Goal: Task Accomplishment & Management: Manage account settings

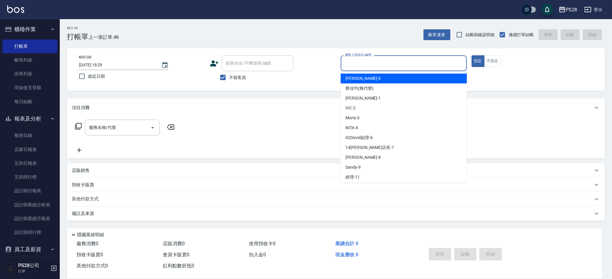
drag, startPoint x: 0, startPoint y: 0, endPoint x: 386, endPoint y: 65, distance: 391.6
click at [386, 65] on input "服務人員姓名/編號" at bounding box center [403, 63] width 121 height 10
click at [33, 64] on link "帳單列表" at bounding box center [29, 60] width 55 height 14
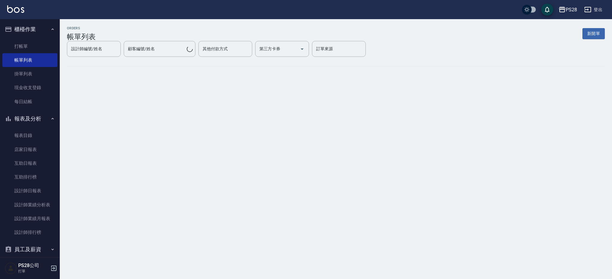
scroll to position [3, 0]
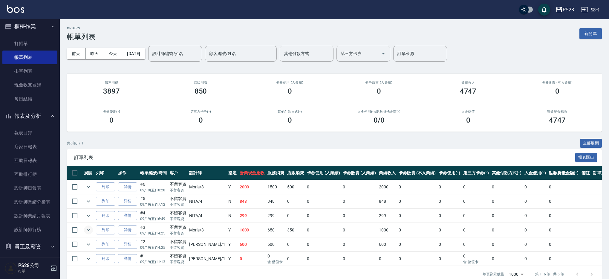
click at [91, 227] on icon "expand row" at bounding box center [88, 229] width 7 height 7
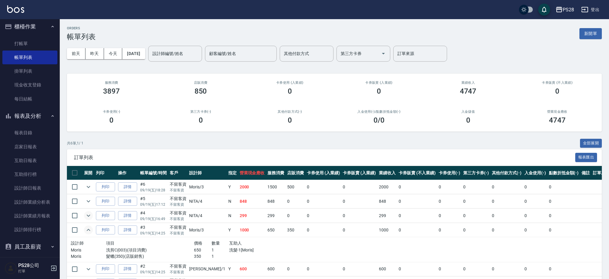
click at [91, 216] on icon "expand row" at bounding box center [88, 215] width 7 height 7
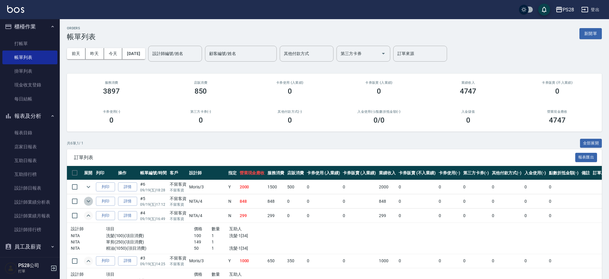
click at [89, 204] on icon "expand row" at bounding box center [88, 201] width 7 height 7
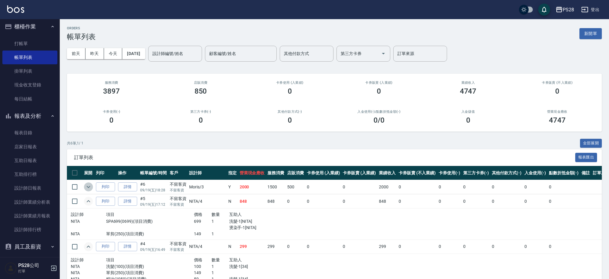
click at [92, 187] on button "expand row" at bounding box center [88, 186] width 9 height 9
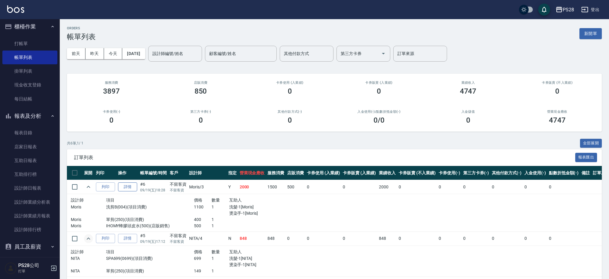
click at [84, 182] on button "expand row" at bounding box center [88, 186] width 9 height 9
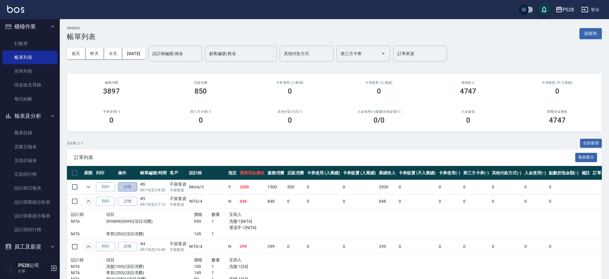
click at [125, 186] on link "詳情" at bounding box center [127, 186] width 19 height 9
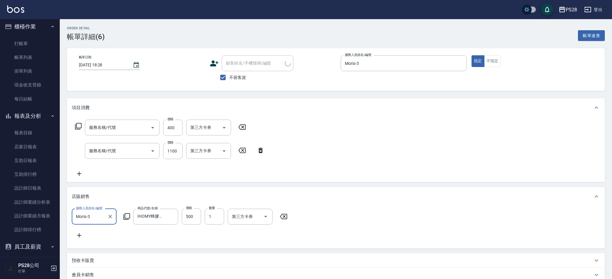
type input "2025/09/19 18:28"
checkbox input "true"
type input "Moris-3"
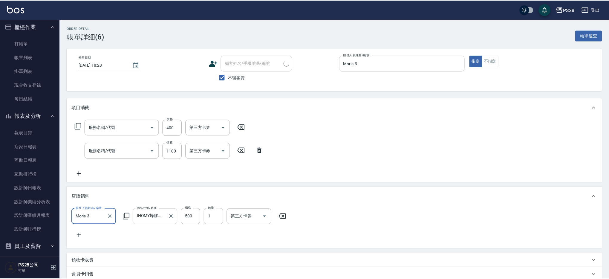
scroll to position [4, 0]
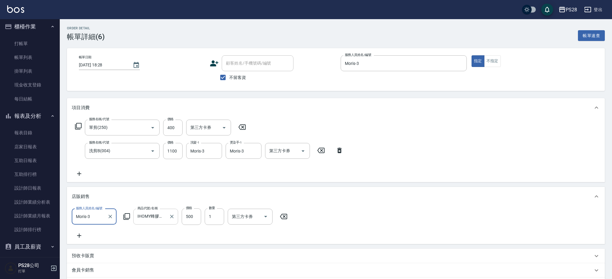
type input "單剪(250)"
type input "洗剪B(004)"
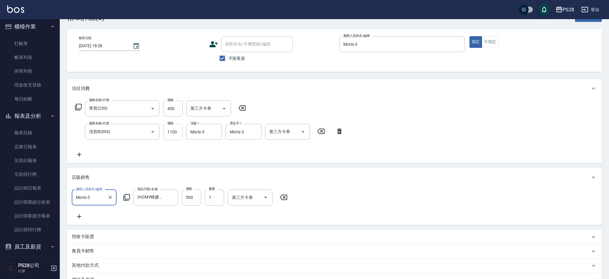
scroll to position [0, 0]
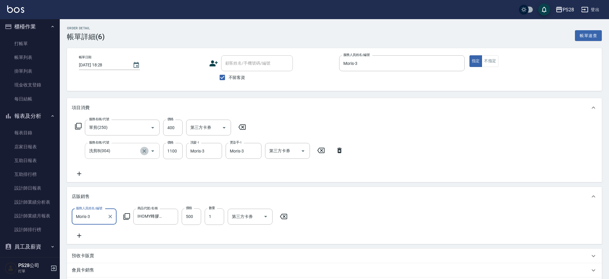
click at [145, 150] on icon "Clear" at bounding box center [145, 151] width 4 height 4
click at [124, 149] on input "服務名稱/代號" at bounding box center [114, 151] width 53 height 10
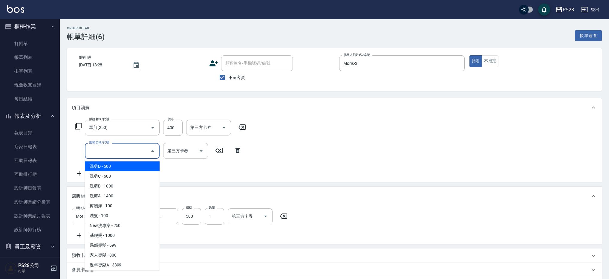
type input "ㄞ"
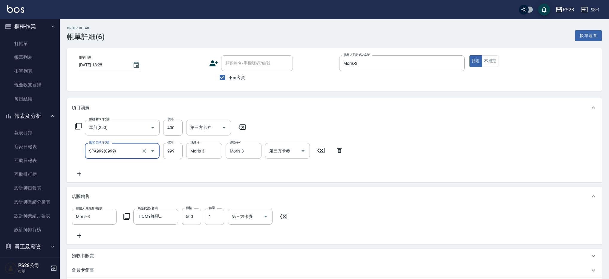
type input "SPA999(0999)"
type input "M"
type input "Moris-3"
type input "M"
type input "Moris-3"
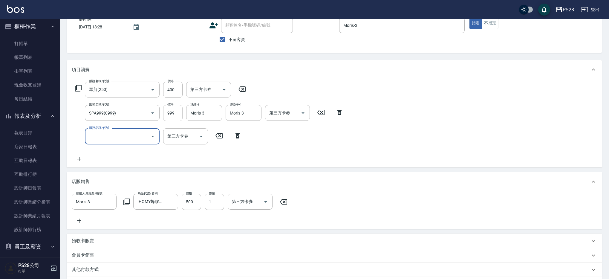
scroll to position [36, 0]
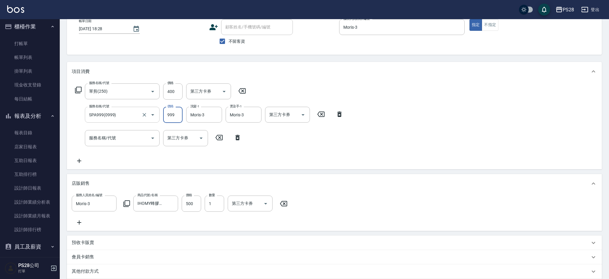
drag, startPoint x: 178, startPoint y: 114, endPoint x: 148, endPoint y: 113, distance: 29.6
click at [148, 113] on div "服務名稱/代號 SPA999(0999) 服務名稱/代號 價格 999 價格 洗髮-1 Moris-3 洗髮-1 燙染手-1 Moris-3 燙染手-1 第三…" at bounding box center [209, 115] width 275 height 16
drag, startPoint x: 177, startPoint y: 113, endPoint x: 167, endPoint y: 114, distance: 10.5
click at [167, 114] on input "999" at bounding box center [172, 115] width 19 height 16
type input "1100"
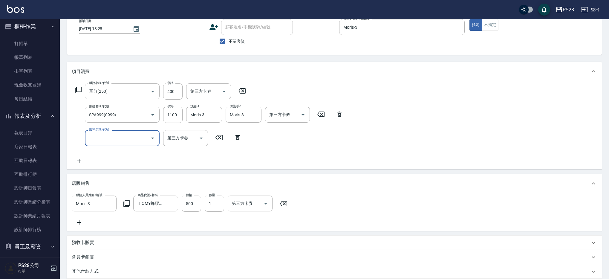
scroll to position [118, 0]
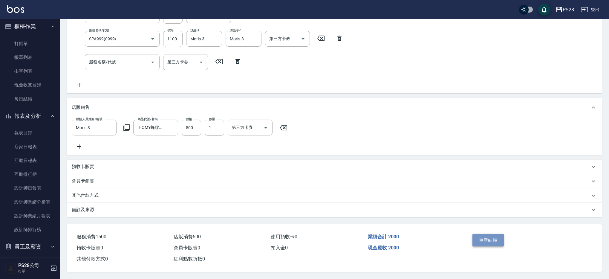
click at [481, 240] on button "重新結帳" at bounding box center [489, 240] width 32 height 13
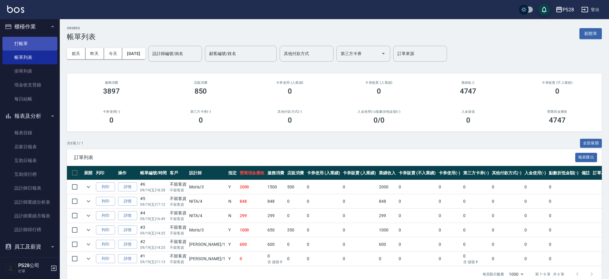
click at [37, 49] on link "打帳單" at bounding box center [29, 44] width 55 height 14
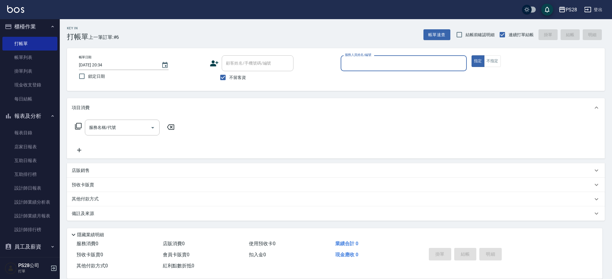
click at [391, 65] on input "服務人員姓名/編號" at bounding box center [403, 63] width 121 height 10
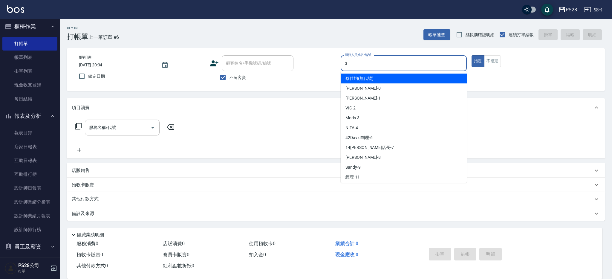
type input "Moris-3"
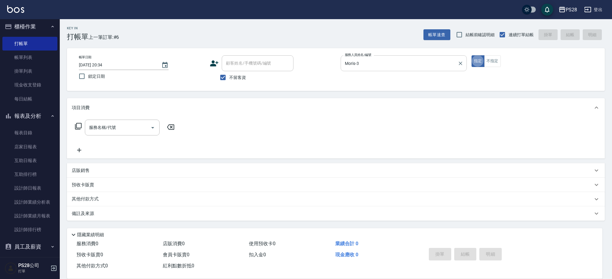
type button "true"
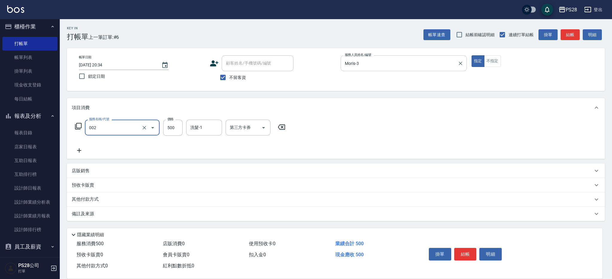
type input "洗剪D(002)"
type input "550"
type input "Moris-3"
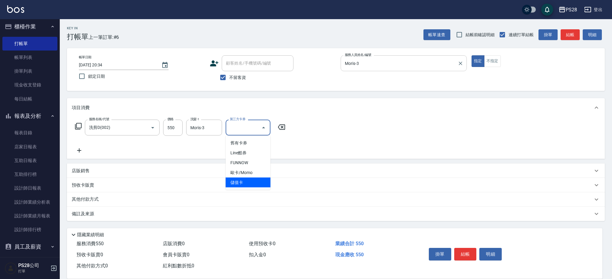
type input "儲值卡"
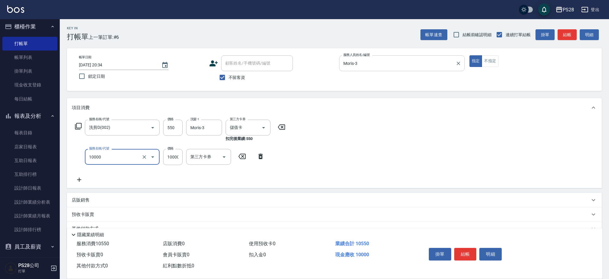
type input "頂級豪華OVC1(10000)"
click at [465, 250] on button "結帳" at bounding box center [465, 254] width 22 height 13
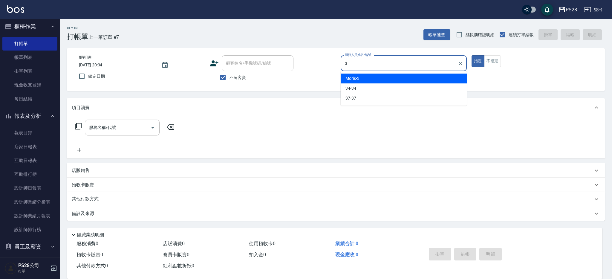
type input "Moris-3"
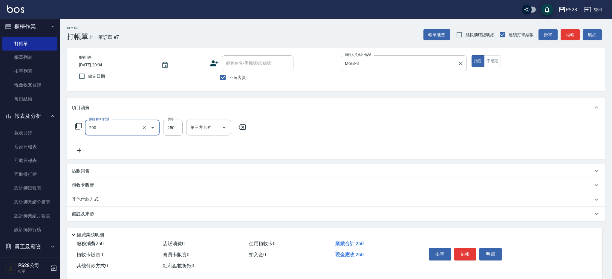
type input "New洗專案(200)"
type input "280"
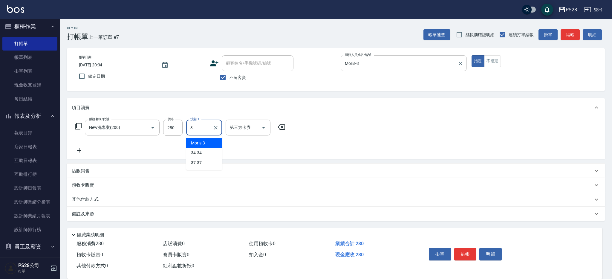
type input "Moris-3"
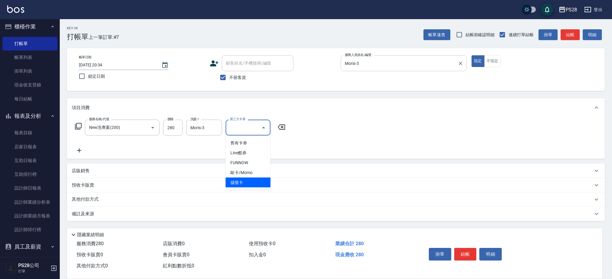
type input "儲值卡"
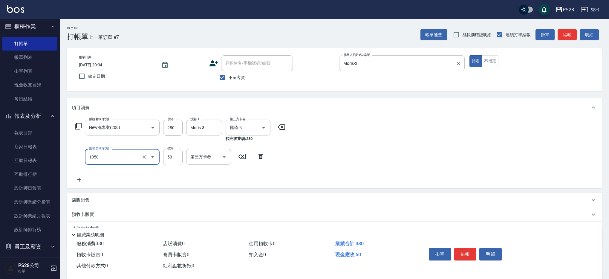
type input "精油(1050)"
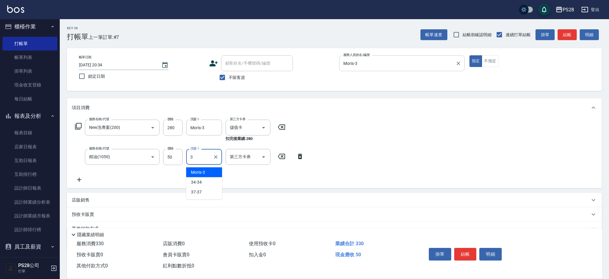
type input "Moris-3"
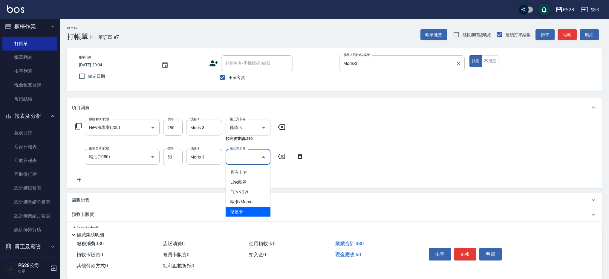
type input "儲值卡"
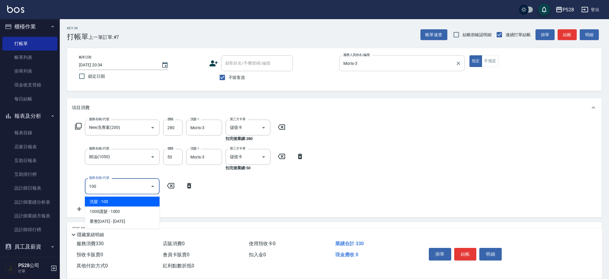
type input "洗髮(100)"
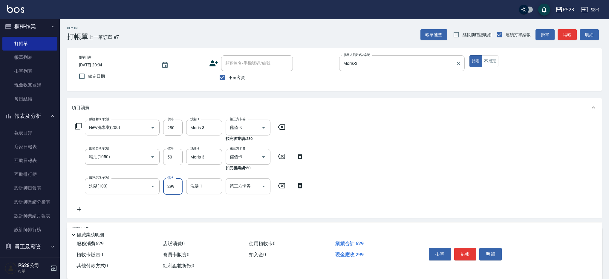
type input "299"
type input "Moris-3"
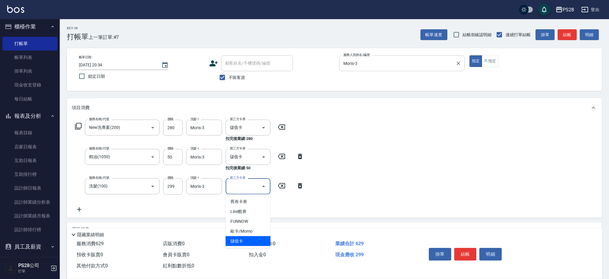
type input "儲值卡"
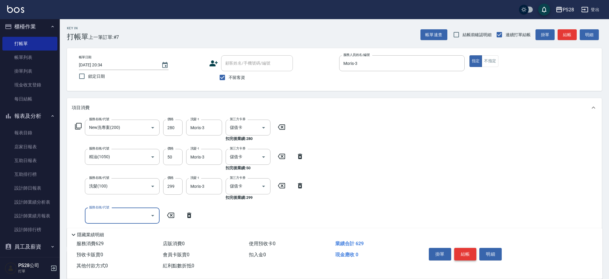
click at [466, 252] on button "結帳" at bounding box center [465, 254] width 22 height 13
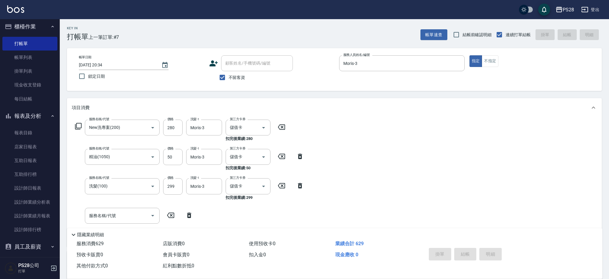
type input "2025/09/19 20:35"
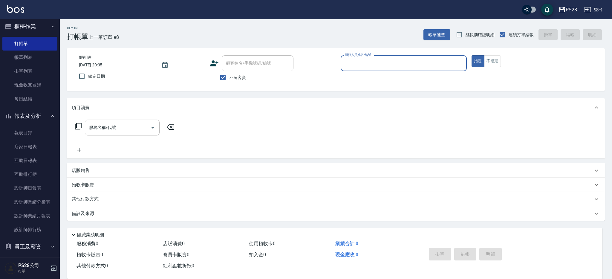
click at [472, 55] on button "指定" at bounding box center [478, 61] width 13 height 12
click at [363, 65] on input "服務人員姓名/編號" at bounding box center [403, 63] width 121 height 10
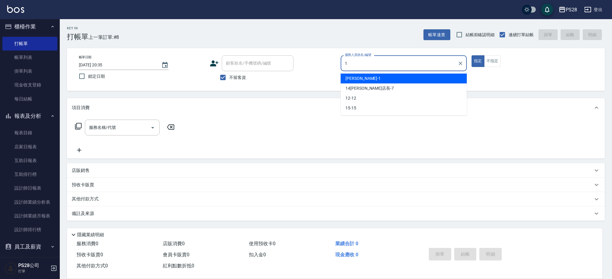
type input "SAM-1"
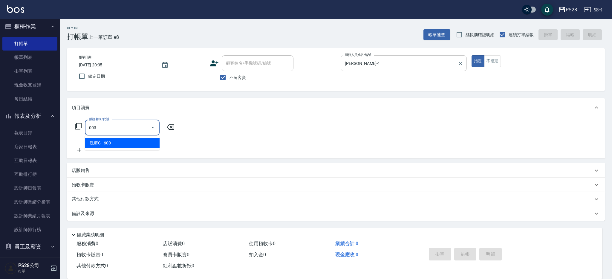
type input "洗剪C(003)"
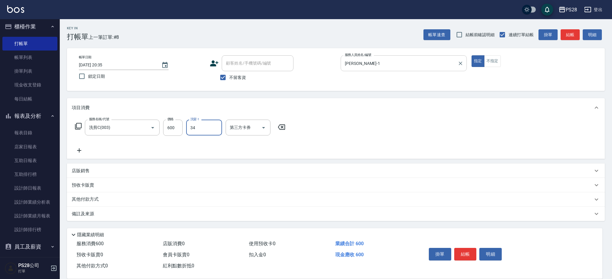
type input "34-34"
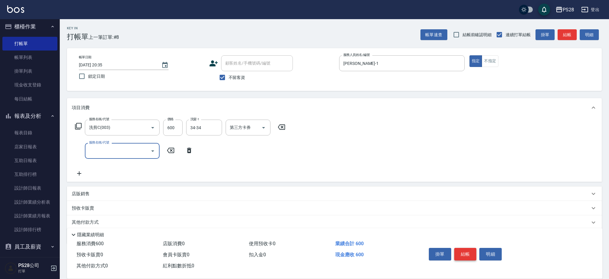
click at [465, 254] on button "結帳" at bounding box center [465, 254] width 22 height 13
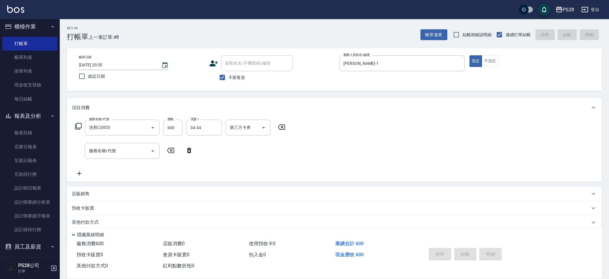
type input "2025/09/19 20:36"
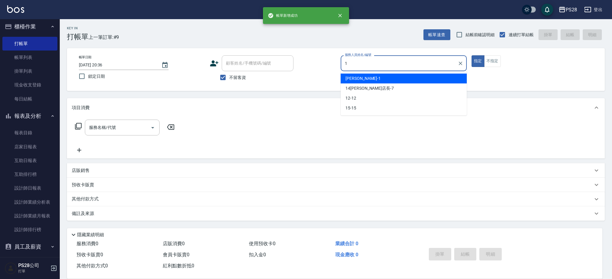
type input "SAM-1"
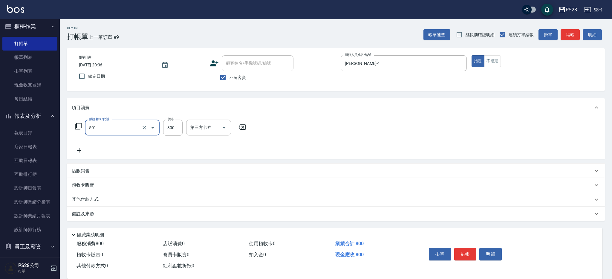
type input "染髮(501)"
type input "1000"
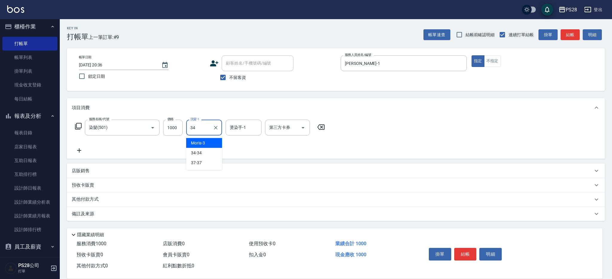
type input "34-34"
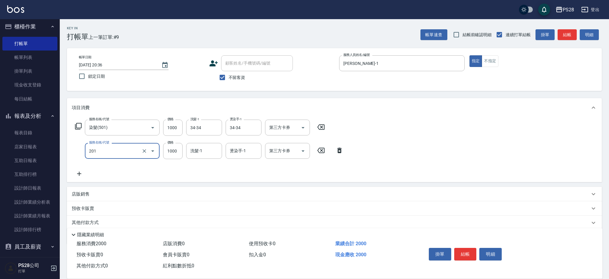
type input "基礎燙(201)"
type input "1500"
type input "34-34"
type input "4"
type input "34-34"
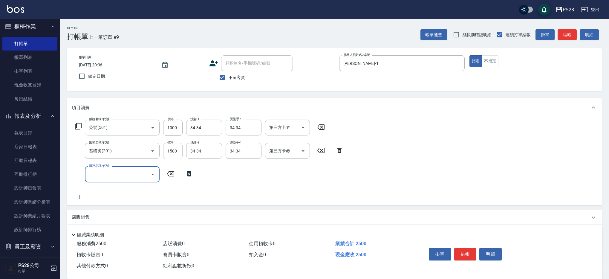
click at [177, 153] on input "1500" at bounding box center [172, 151] width 19 height 16
type input "1499"
type input "750護髮(404)"
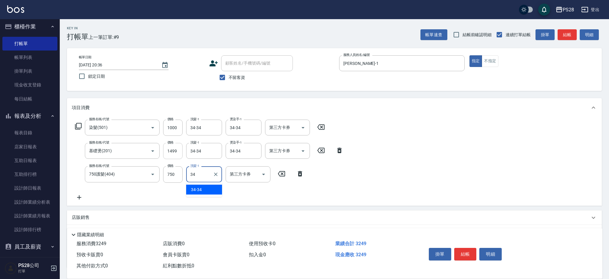
type input "34-34"
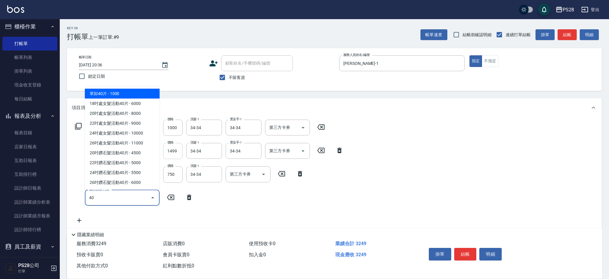
type input "404"
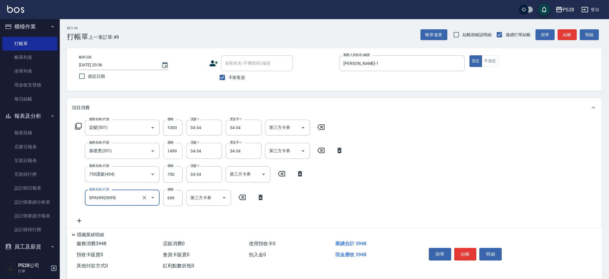
type input "SPA699(0699)"
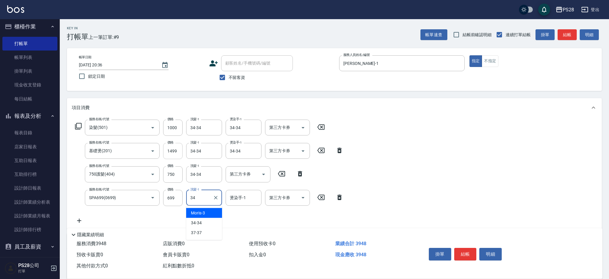
type input "34-34"
click at [462, 249] on button "結帳" at bounding box center [465, 254] width 22 height 13
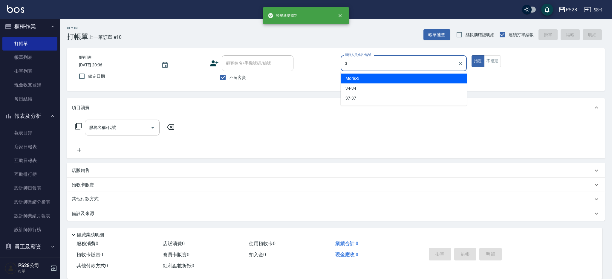
type input "Moris-3"
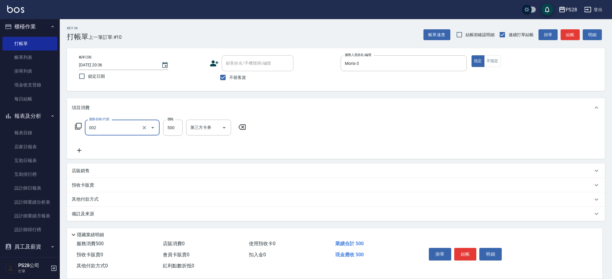
type input "洗剪D(002)"
type input "550"
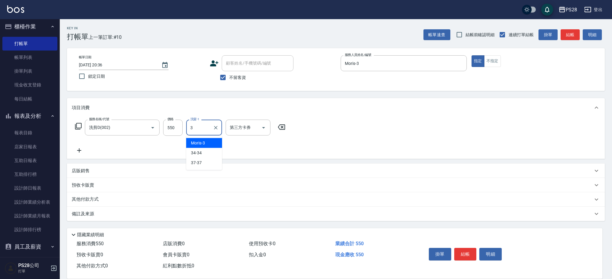
type input "Moris-3"
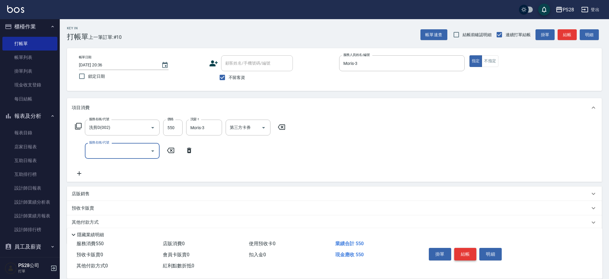
click at [462, 248] on button "結帳" at bounding box center [465, 254] width 22 height 13
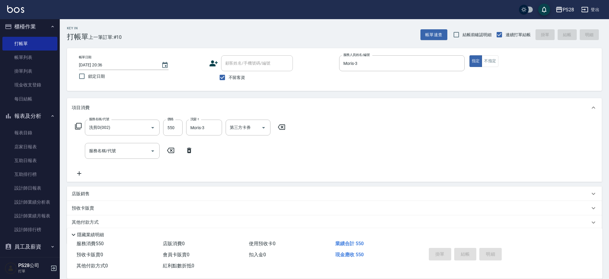
type input "2025/09/19 20:37"
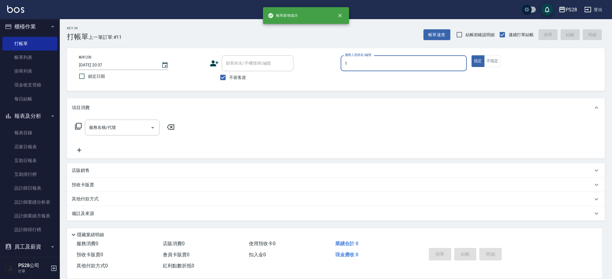
type input "SAM-1"
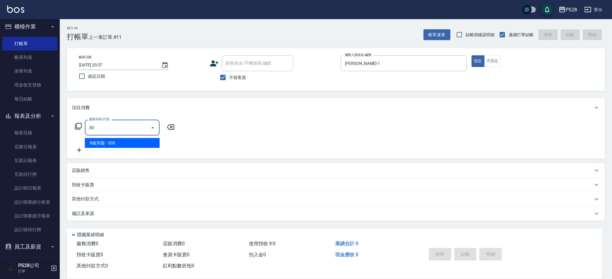
type input "3"
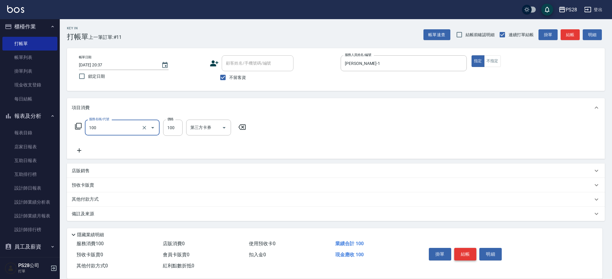
type input "洗髮(100)"
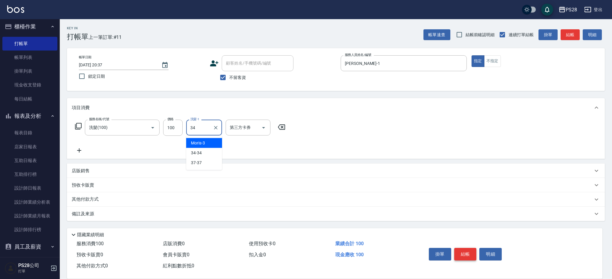
type input "34-34"
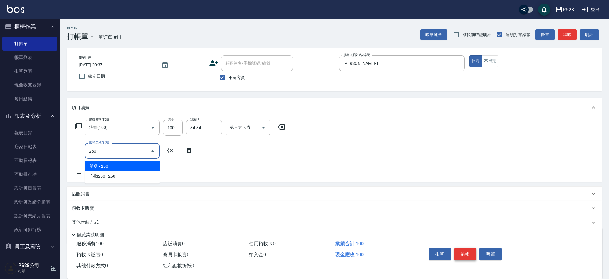
type input "單剪(250)"
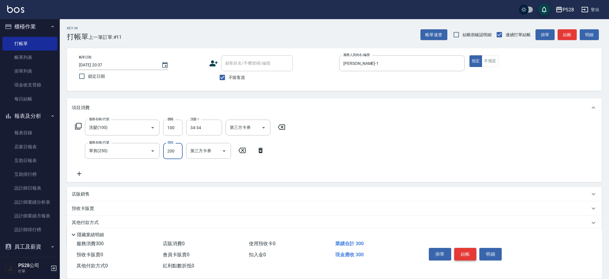
type input "200"
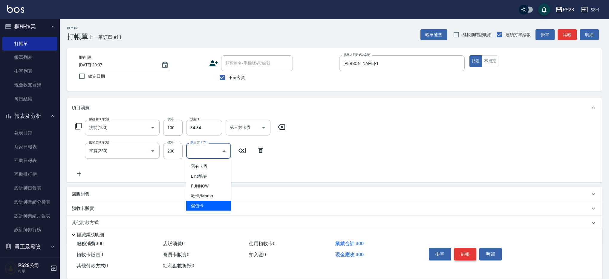
type input "儲值卡"
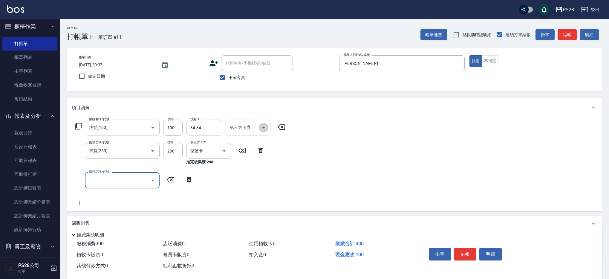
click at [266, 127] on icon "Open" at bounding box center [263, 127] width 7 height 7
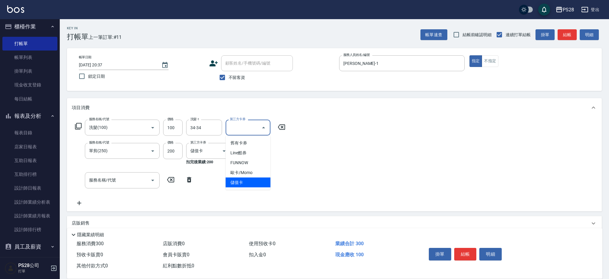
click at [246, 181] on span "儲值卡" at bounding box center [248, 183] width 45 height 10
type input "儲值卡"
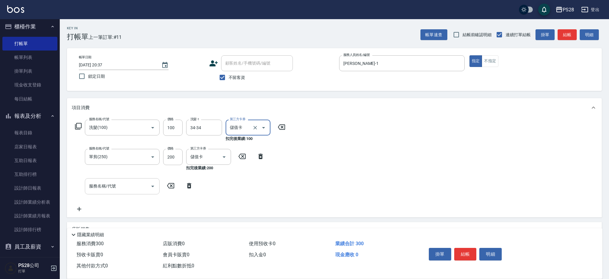
click at [117, 184] on input "服務名稱/代號" at bounding box center [118, 186] width 60 height 10
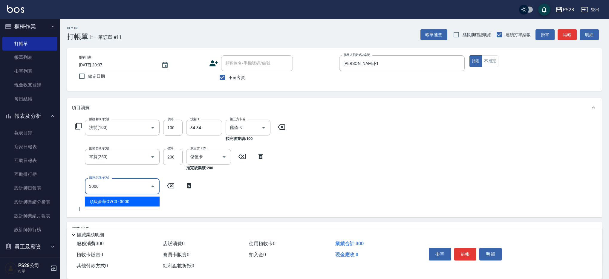
type input "頂級豪華OVC3(3000)"
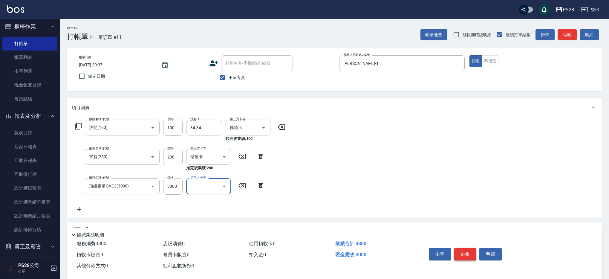
click at [464, 249] on button "結帳" at bounding box center [465, 254] width 22 height 13
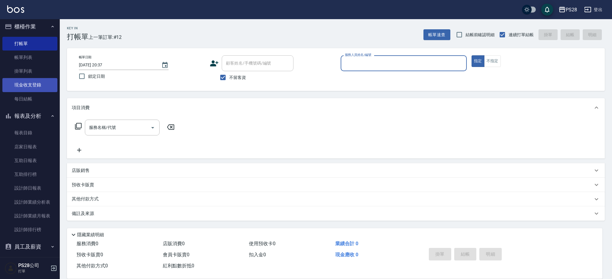
click at [34, 83] on link "現金收支登錄" at bounding box center [29, 85] width 55 height 14
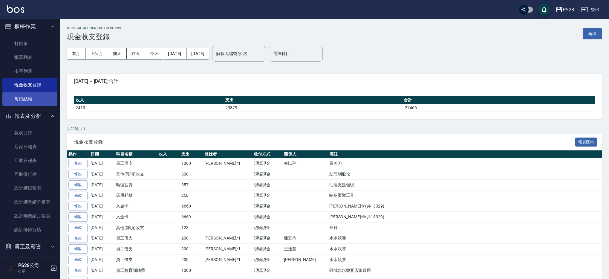
click at [25, 94] on link "每日結帳" at bounding box center [29, 99] width 55 height 14
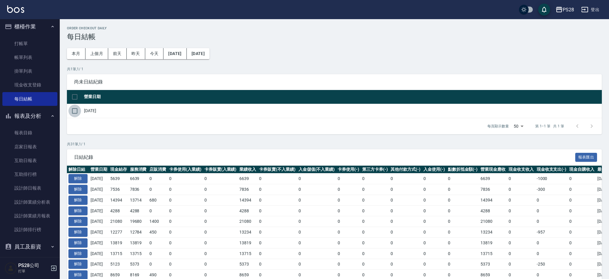
click at [75, 112] on input "checkbox" at bounding box center [74, 111] width 13 height 13
checkbox input "true"
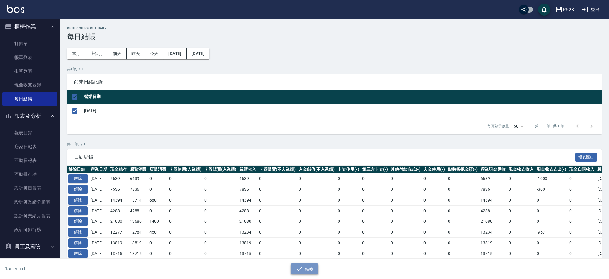
click at [306, 269] on button "結帳" at bounding box center [305, 268] width 28 height 11
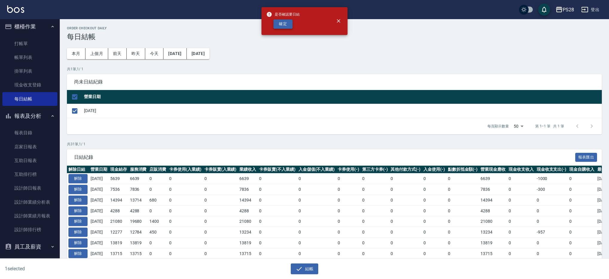
click at [279, 19] on button "確定" at bounding box center [282, 23] width 19 height 9
checkbox input "false"
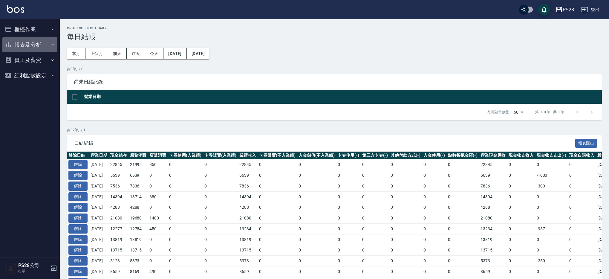
click at [26, 48] on button "報表及分析" at bounding box center [29, 45] width 55 height 16
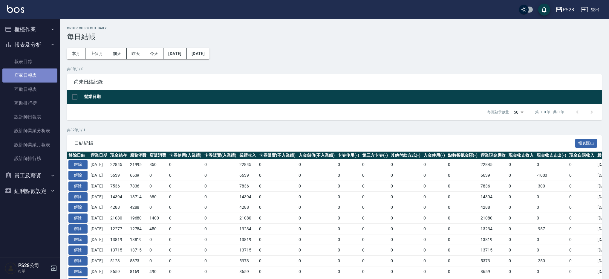
click at [27, 79] on link "店家日報表" at bounding box center [29, 75] width 55 height 14
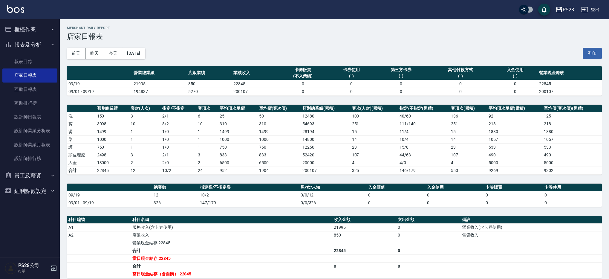
scroll to position [73, 0]
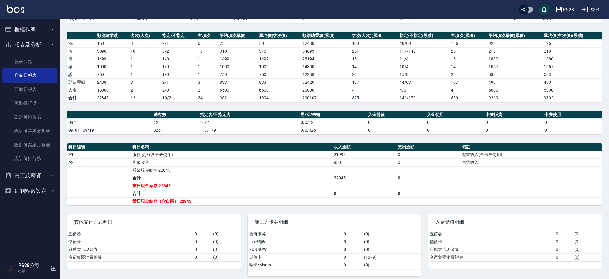
click at [26, 29] on button "櫃檯作業" at bounding box center [29, 30] width 55 height 16
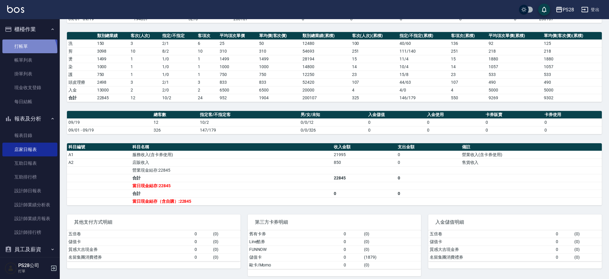
click at [25, 52] on link "打帳單" at bounding box center [29, 46] width 55 height 14
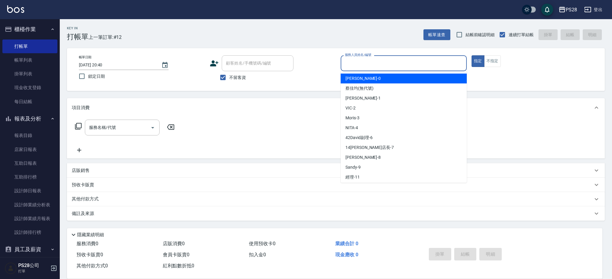
click at [446, 68] on input "服務人員姓名/編號" at bounding box center [403, 63] width 121 height 10
type input "1"
type button "true"
type input "[PERSON_NAME]-1"
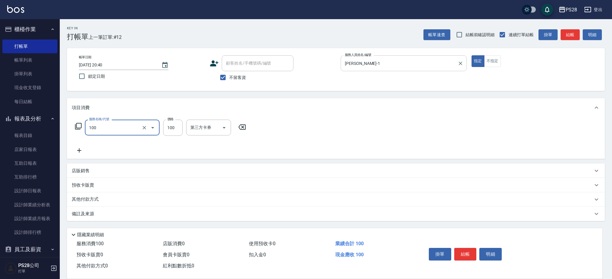
type input "洗髮(100)"
type input "[PERSON_NAME]-1"
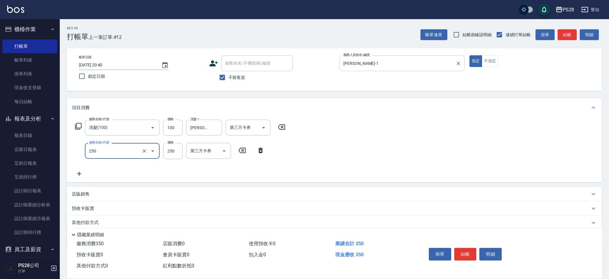
type input "單剪(250)"
type input "149"
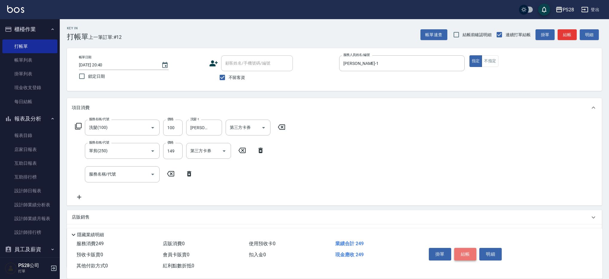
click at [461, 251] on button "結帳" at bounding box center [465, 254] width 22 height 13
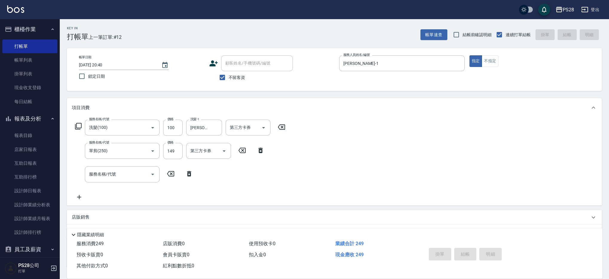
type input "2025/09/19 20:41"
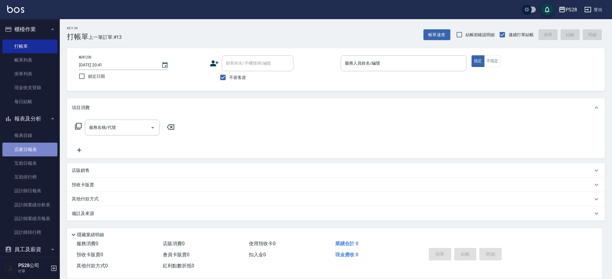
click at [34, 151] on link "店家日報表" at bounding box center [29, 150] width 55 height 14
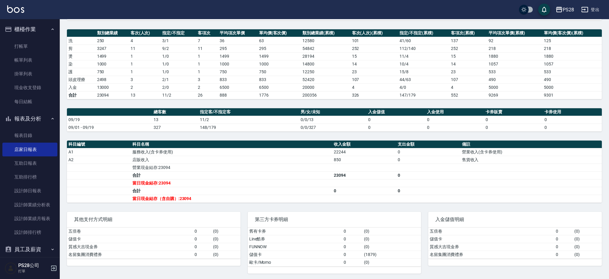
scroll to position [77, 0]
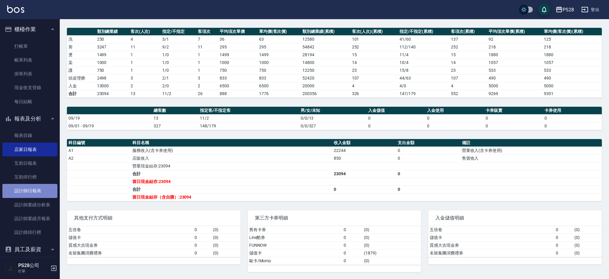
click at [30, 189] on link "設計師日報表" at bounding box center [29, 191] width 55 height 14
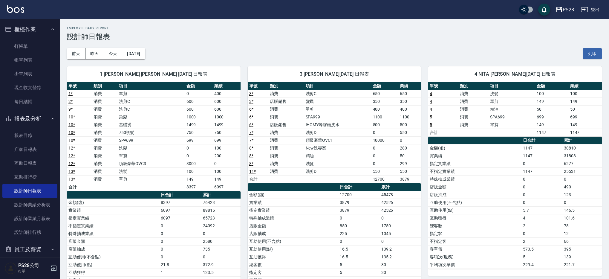
scroll to position [8, 0]
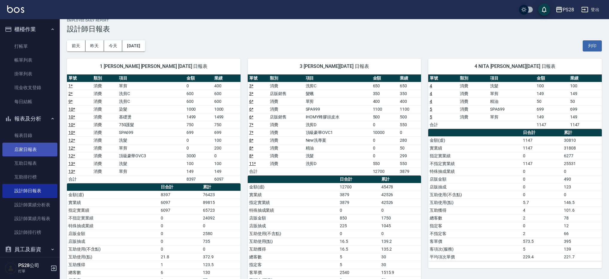
click at [22, 148] on link "店家日報表" at bounding box center [29, 150] width 55 height 14
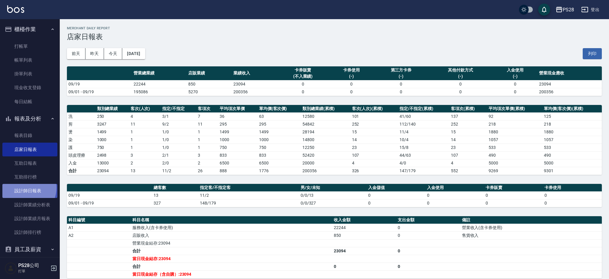
click at [25, 188] on link "設計師日報表" at bounding box center [29, 191] width 55 height 14
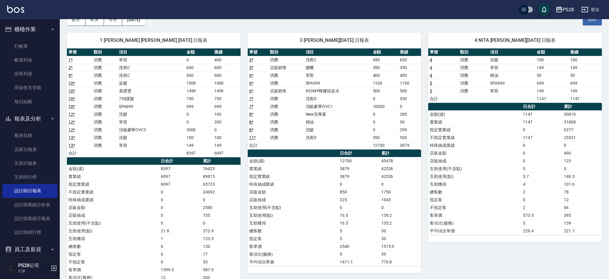
scroll to position [45, 0]
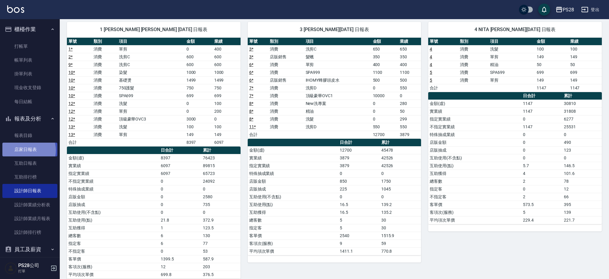
click at [26, 150] on link "店家日報表" at bounding box center [29, 150] width 55 height 14
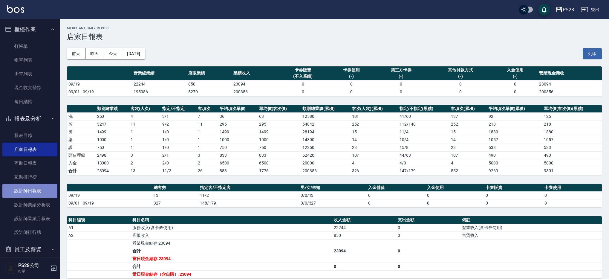
click at [36, 190] on link "設計師日報表" at bounding box center [29, 191] width 55 height 14
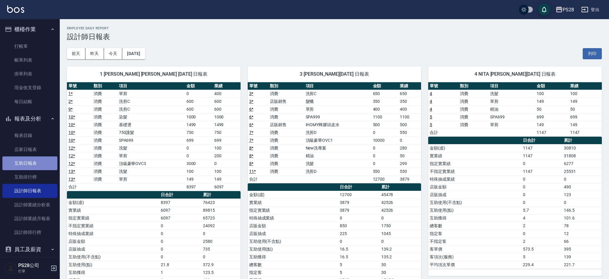
click at [36, 160] on link "互助日報表" at bounding box center [29, 163] width 55 height 14
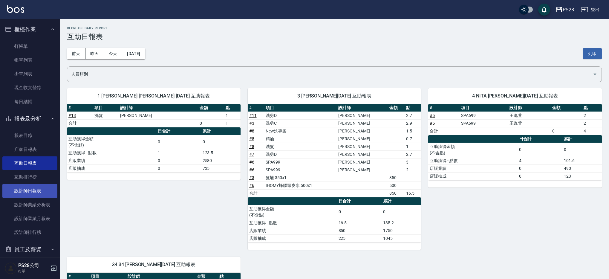
click at [36, 192] on link "設計師日報表" at bounding box center [29, 191] width 55 height 14
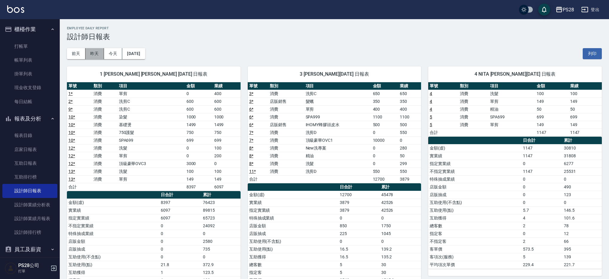
click at [91, 54] on button "昨天" at bounding box center [94, 53] width 19 height 11
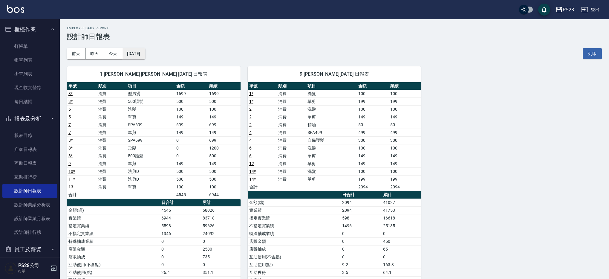
click at [145, 54] on button "[DATE]" at bounding box center [133, 53] width 23 height 11
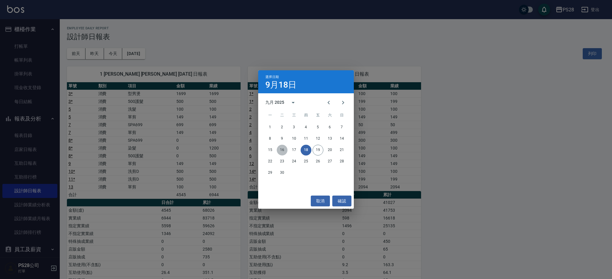
click at [279, 148] on button "16" at bounding box center [282, 150] width 11 height 11
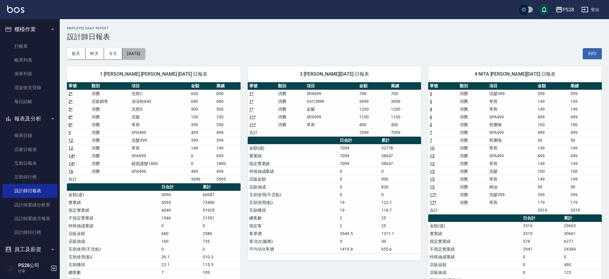
click at [140, 57] on button "[DATE]" at bounding box center [133, 53] width 23 height 11
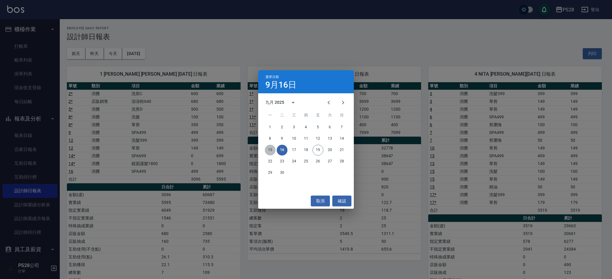
click at [271, 149] on button "15" at bounding box center [270, 150] width 11 height 11
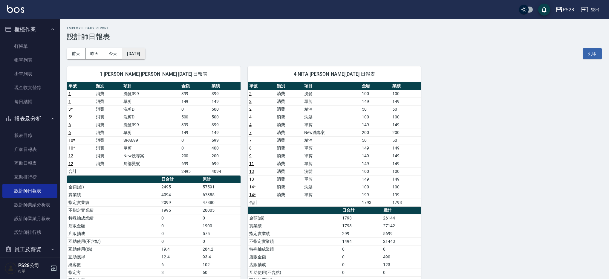
click at [138, 54] on button "[DATE]" at bounding box center [133, 53] width 23 height 11
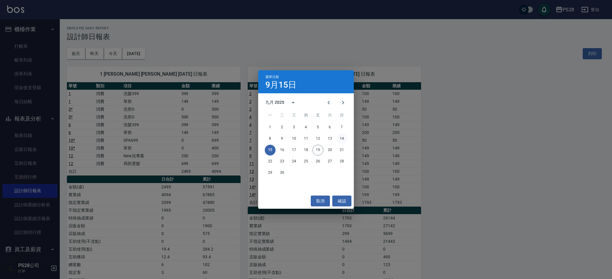
click at [343, 139] on button "14" at bounding box center [342, 138] width 11 height 11
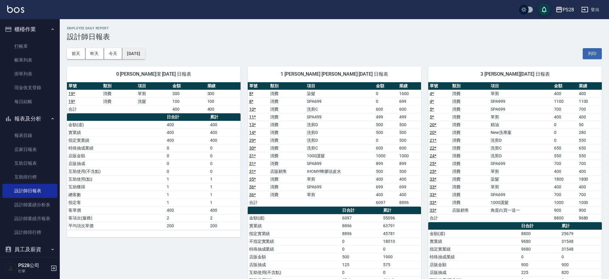
click at [140, 53] on button "[DATE]" at bounding box center [133, 53] width 23 height 11
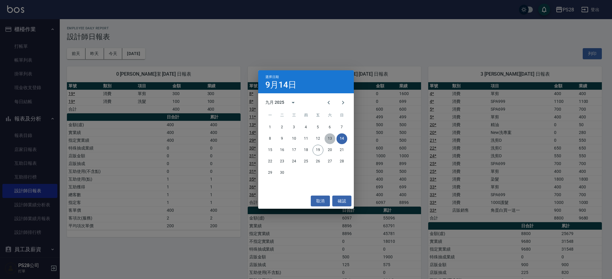
click at [328, 137] on button "13" at bounding box center [330, 138] width 11 height 11
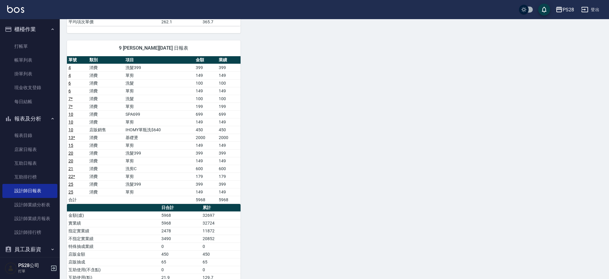
scroll to position [328, 0]
drag, startPoint x: 190, startPoint y: 130, endPoint x: 225, endPoint y: 130, distance: 35.3
click at [225, 130] on tr "10 店販銷售 IHOMY單瓶洗$640 450 450" at bounding box center [154, 130] width 174 height 8
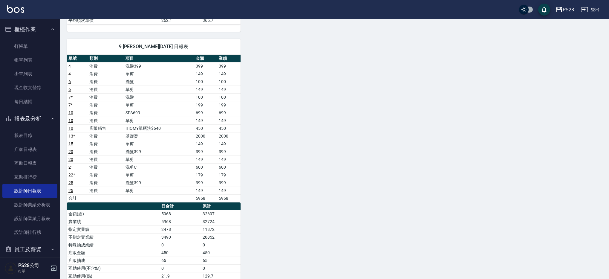
click at [226, 130] on td "450" at bounding box center [228, 128] width 23 height 8
drag, startPoint x: 231, startPoint y: 127, endPoint x: 72, endPoint y: 125, distance: 158.7
click at [72, 125] on tr "10 店販銷售 IHOMY單瓶洗$640 450 450" at bounding box center [154, 128] width 174 height 8
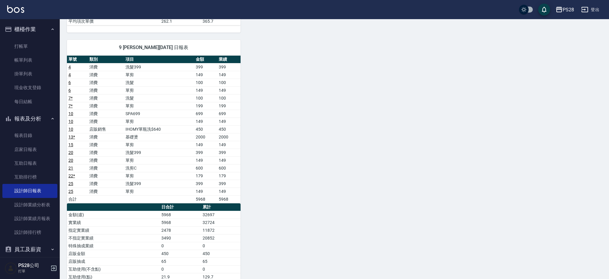
click at [150, 127] on td "IHOMY單瓶洗$640" at bounding box center [159, 129] width 70 height 8
drag, startPoint x: 138, startPoint y: 128, endPoint x: 186, endPoint y: 129, distance: 47.2
click at [186, 129] on td "IHOMY單瓶洗$640" at bounding box center [159, 129] width 70 height 8
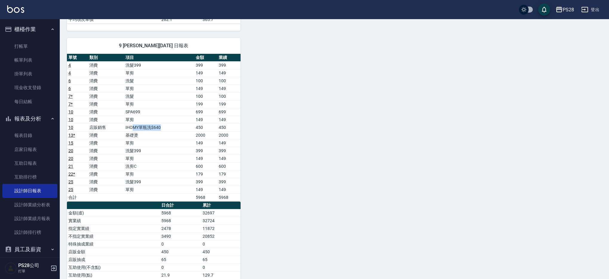
click at [186, 129] on td "IHOMY單瓶洗$640" at bounding box center [159, 127] width 70 height 8
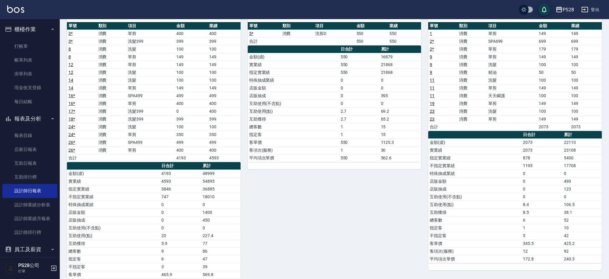
scroll to position [0, 0]
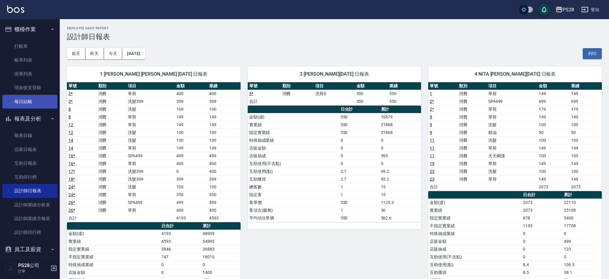
click at [19, 100] on link "每日結帳" at bounding box center [29, 102] width 55 height 14
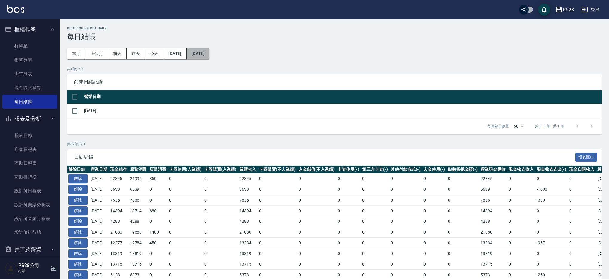
click at [210, 50] on button "2025/09/19" at bounding box center [198, 53] width 23 height 11
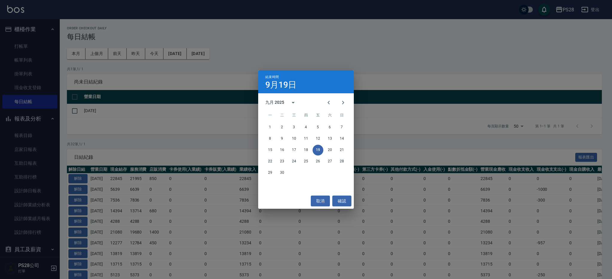
click at [200, 133] on div "結束時間 9月19日 九月 2025 一 二 三 四 五 六 日 1 2 3 4 5 6 7 8 9 10 11 12 13 14 15 16 17 18 1…" at bounding box center [306, 139] width 612 height 279
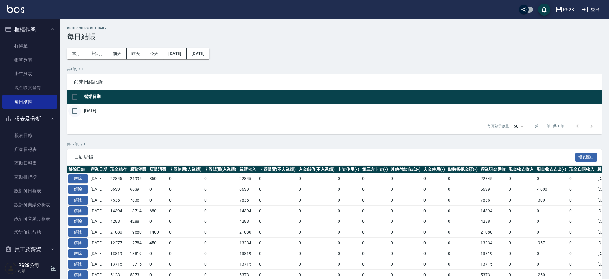
click at [77, 110] on input "checkbox" at bounding box center [74, 111] width 13 height 13
checkbox input "true"
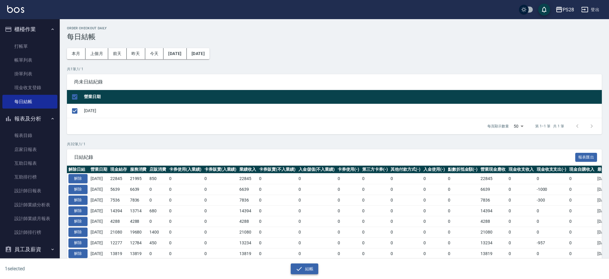
click at [299, 270] on icon "button" at bounding box center [299, 268] width 7 height 7
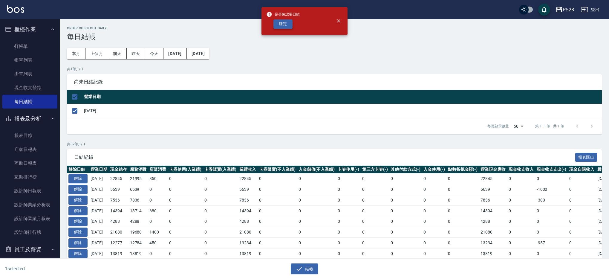
click at [279, 22] on button "確定" at bounding box center [282, 23] width 19 height 9
checkbox input "false"
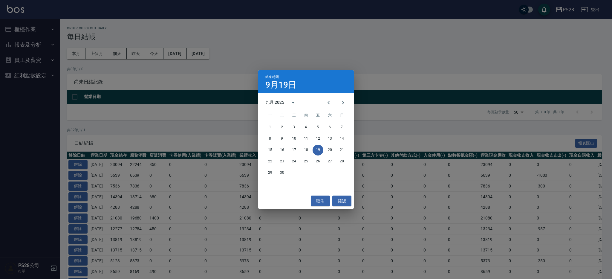
click at [269, 57] on div "結束時間 [DATE] 九月 2025 一 二 三 四 五 六 日 1 2 3 4 5 6 7 8 9 10 11 12 13 14 15 16 17 18 …" at bounding box center [306, 139] width 612 height 279
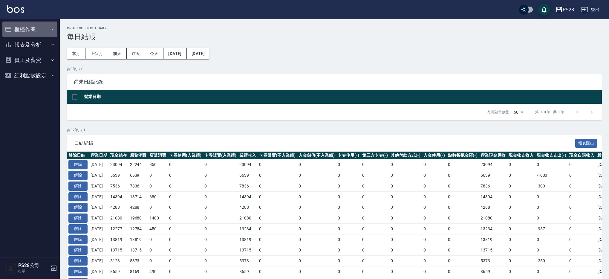
click at [22, 22] on button "櫃檯作業" at bounding box center [29, 30] width 55 height 16
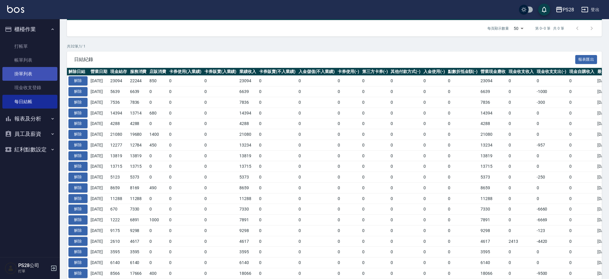
scroll to position [85, 0]
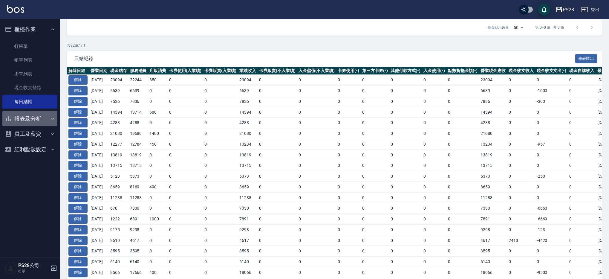
click at [31, 120] on button "報表及分析" at bounding box center [29, 119] width 55 height 16
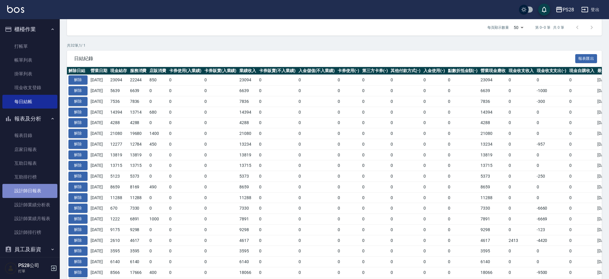
click at [33, 190] on link "設計師日報表" at bounding box center [29, 191] width 55 height 14
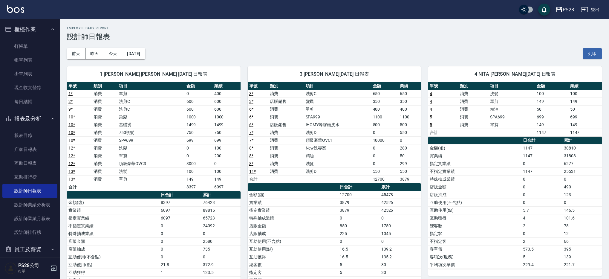
scroll to position [16, 0]
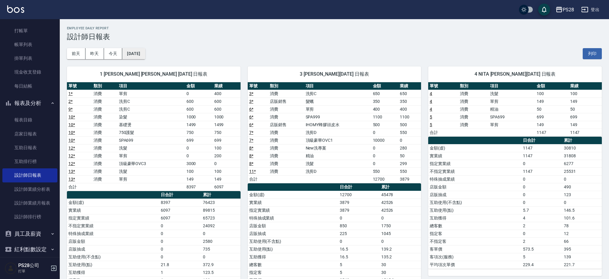
click at [133, 53] on button "[DATE]" at bounding box center [133, 53] width 23 height 11
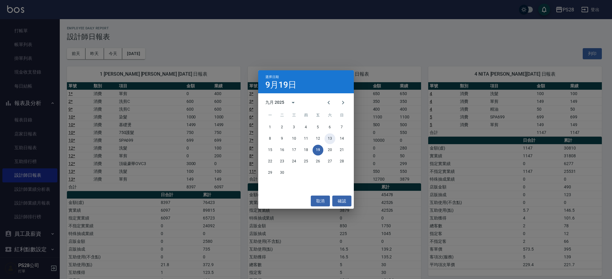
click at [332, 136] on button "13" at bounding box center [330, 138] width 11 height 11
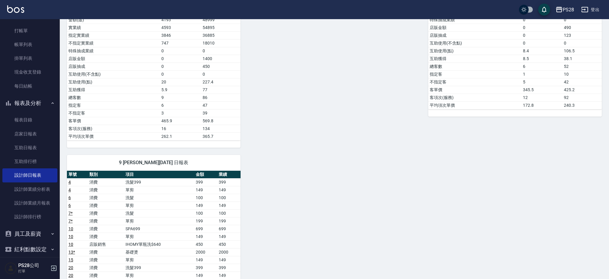
scroll to position [213, 0]
click at [33, 80] on link "每日結帳" at bounding box center [29, 86] width 55 height 14
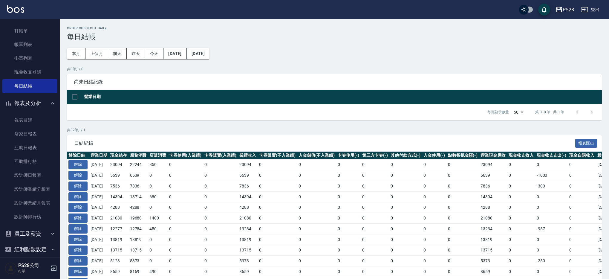
scroll to position [88, 0]
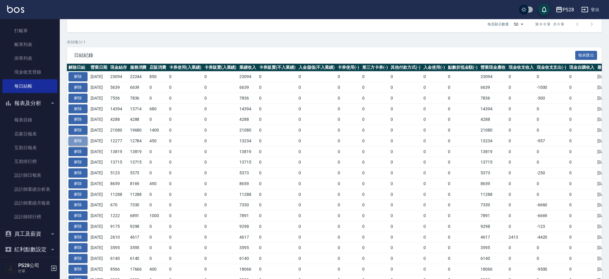
click at [78, 137] on button "解除" at bounding box center [77, 140] width 19 height 9
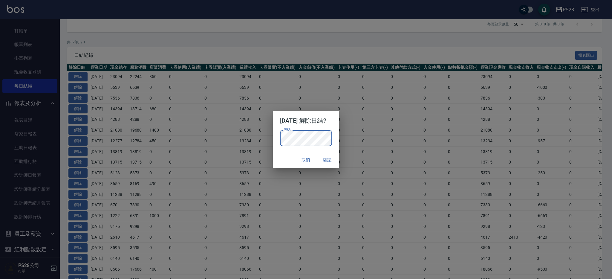
click at [330, 155] on button "確認" at bounding box center [327, 160] width 19 height 11
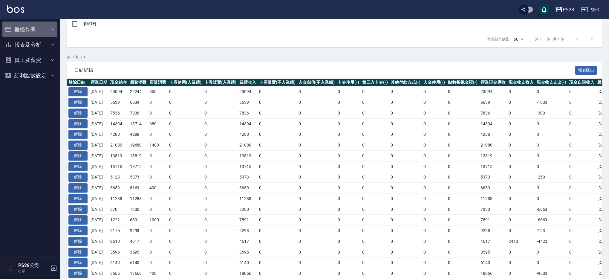
click at [29, 28] on button "櫃檯作業" at bounding box center [29, 30] width 55 height 16
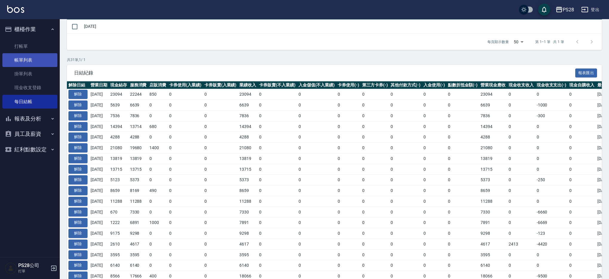
scroll to position [84, 0]
click at [30, 62] on link "帳單列表" at bounding box center [29, 60] width 55 height 14
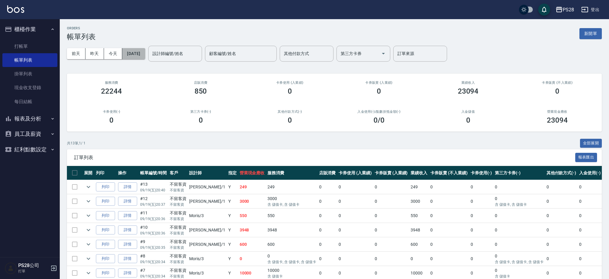
click at [137, 53] on button "2025/09/19" at bounding box center [133, 53] width 23 height 11
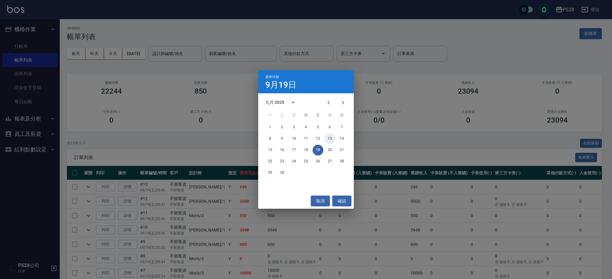
click at [328, 137] on button "13" at bounding box center [330, 138] width 11 height 11
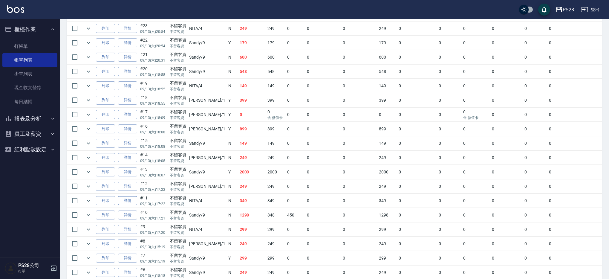
scroll to position [207, 0]
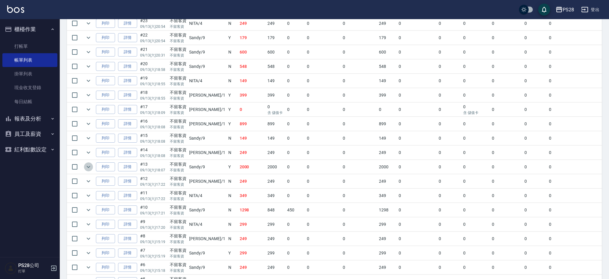
click at [88, 165] on icon "expand row" at bounding box center [88, 166] width 7 height 7
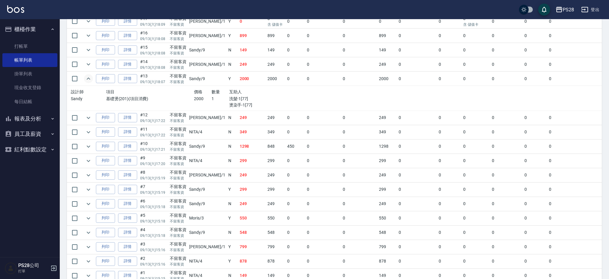
scroll to position [295, 0]
click at [90, 147] on icon "expand row" at bounding box center [88, 145] width 7 height 7
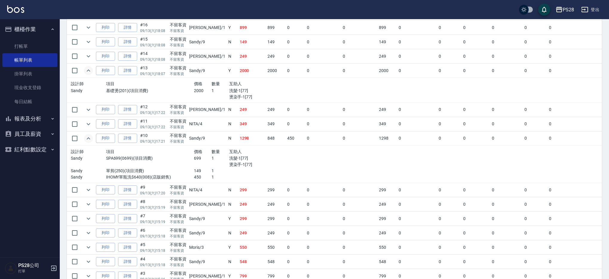
scroll to position [303, 0]
click at [132, 137] on link "詳情" at bounding box center [127, 137] width 19 height 9
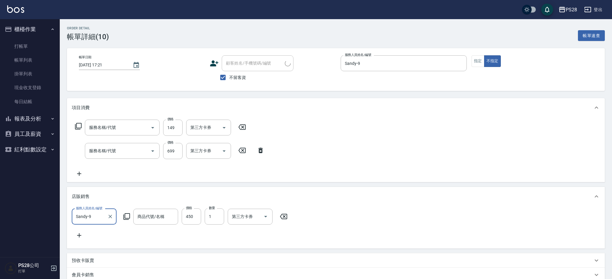
type input "2025/09/13 17:21"
checkbox input "true"
type input "Sandy-9"
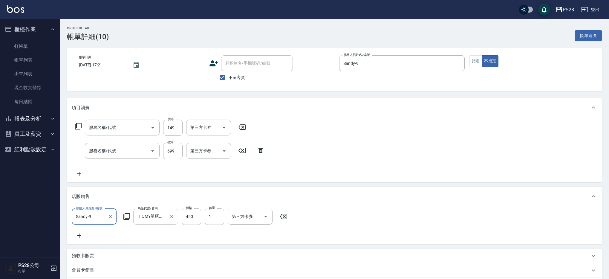
type input "IHOMY單瓶洗$640"
type input "單剪(250)"
type input "SPA699(0699)"
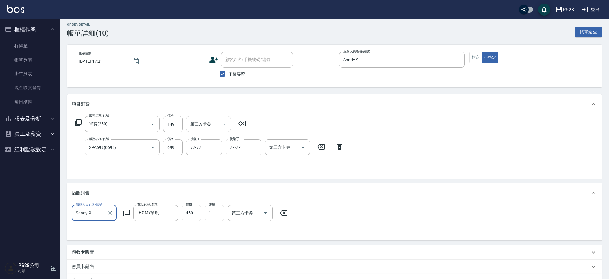
scroll to position [17, 0]
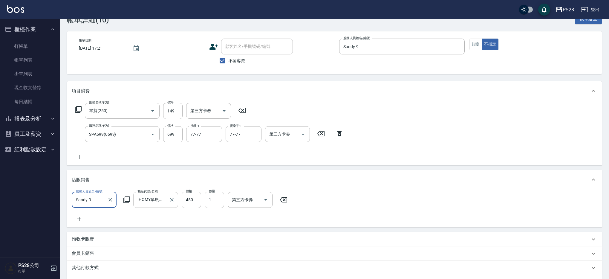
click at [158, 199] on input "IHOMY單瓶洗$640" at bounding box center [151, 200] width 30 height 10
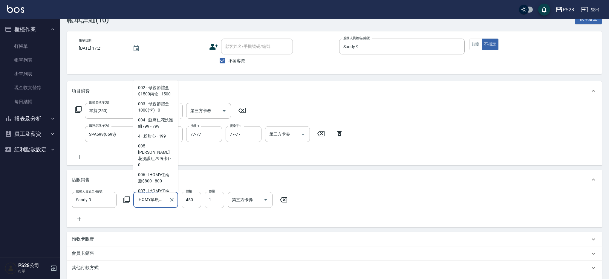
scroll to position [20, 0]
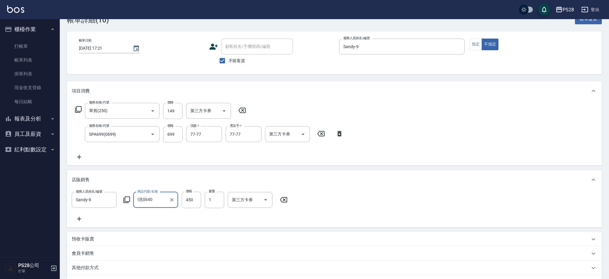
type input "洗$640"
click at [171, 200] on icon "Clear" at bounding box center [172, 200] width 6 height 6
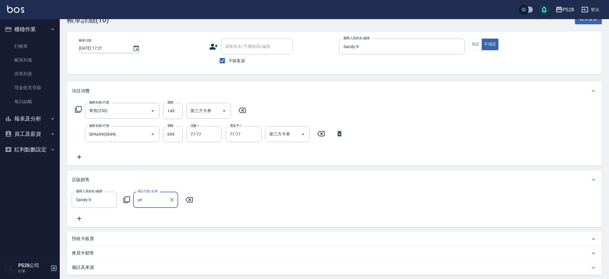
type input "u"
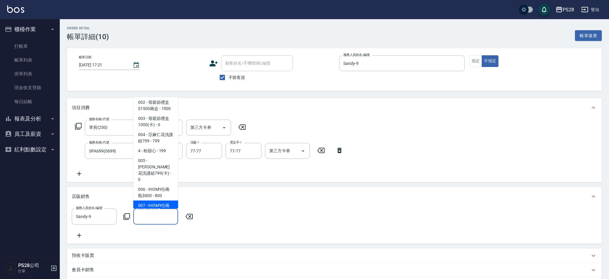
scroll to position [0, 0]
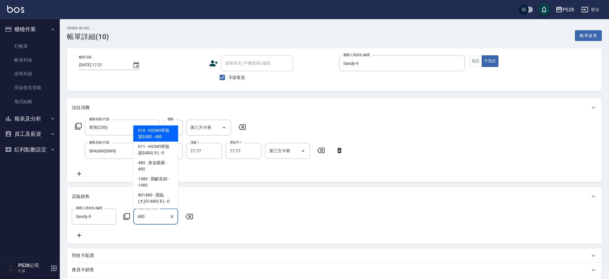
type input "IHOMY單瓶護$480"
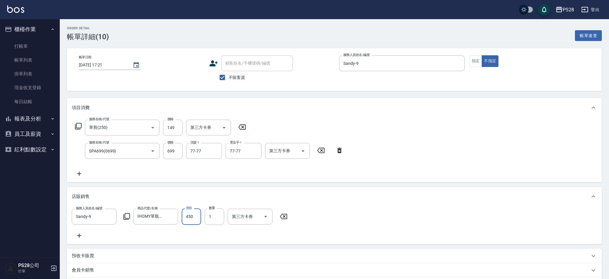
type input "450"
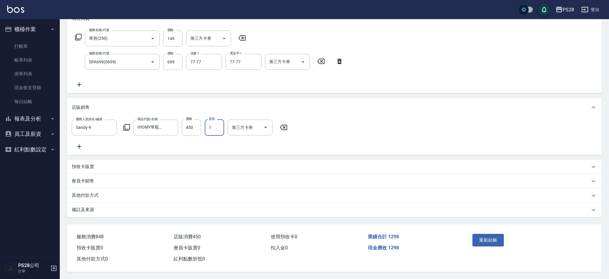
scroll to position [95, 0]
click at [494, 240] on button "重新結帳" at bounding box center [489, 240] width 32 height 13
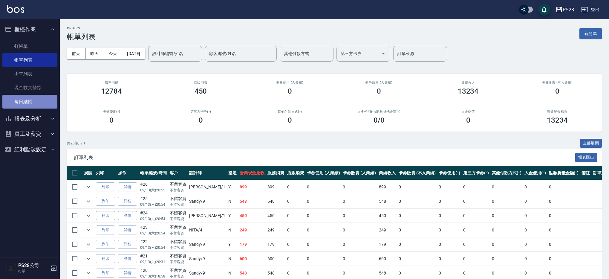
click at [30, 101] on link "每日結帳" at bounding box center [29, 102] width 55 height 14
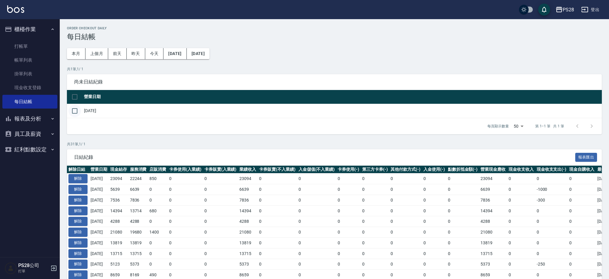
click at [74, 110] on input "checkbox" at bounding box center [74, 111] width 13 height 13
checkbox input "true"
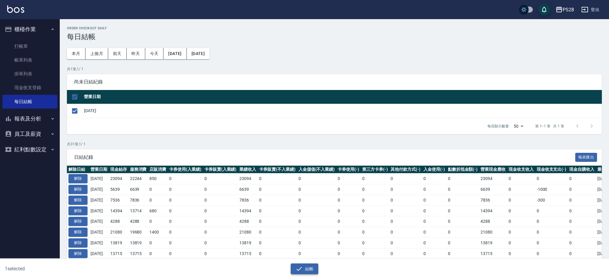
click at [303, 267] on button "結帳" at bounding box center [305, 268] width 28 height 11
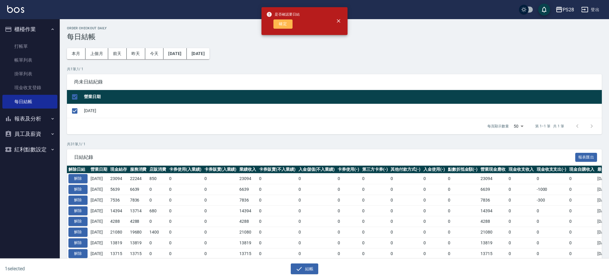
click at [275, 24] on button "確定" at bounding box center [282, 23] width 19 height 9
checkbox input "false"
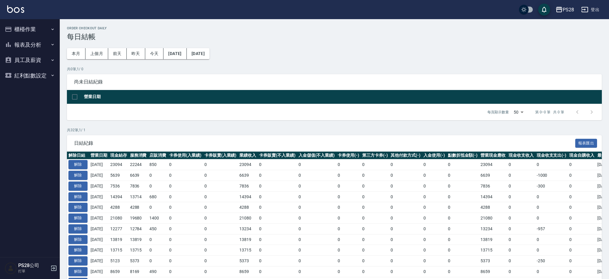
click at [33, 46] on button "報表及分析" at bounding box center [29, 45] width 55 height 16
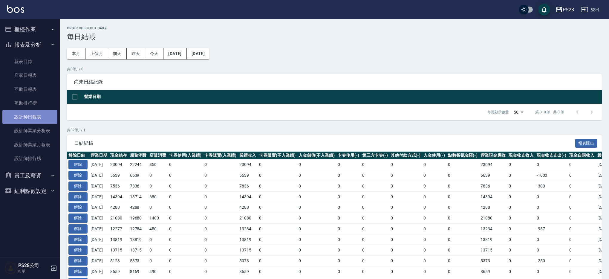
click at [36, 114] on link "設計師日報表" at bounding box center [29, 117] width 55 height 14
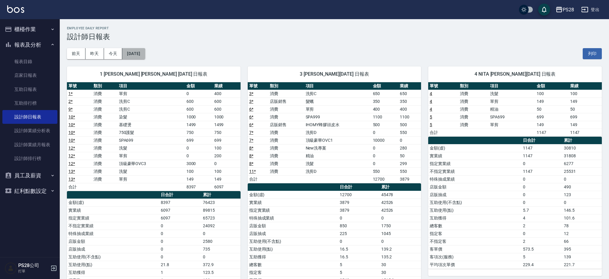
click at [135, 56] on button "[DATE]" at bounding box center [133, 53] width 23 height 11
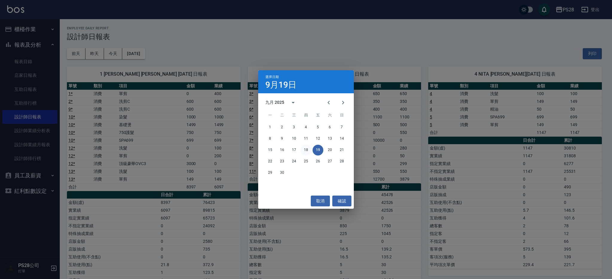
click at [305, 150] on button "18" at bounding box center [306, 150] width 11 height 11
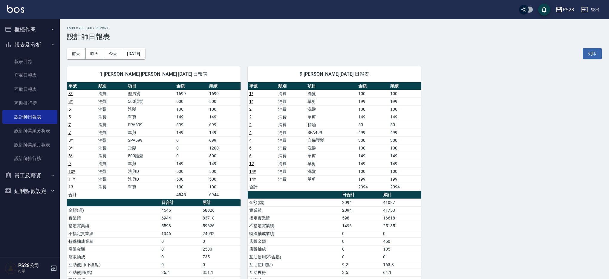
scroll to position [1, 0]
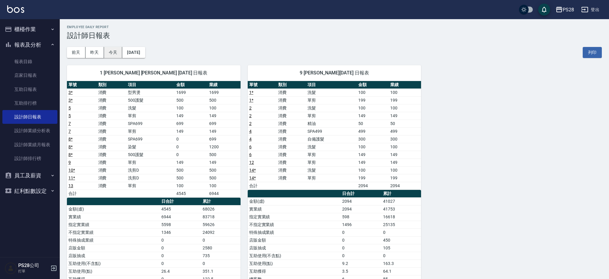
click at [111, 54] on button "今天" at bounding box center [113, 52] width 19 height 11
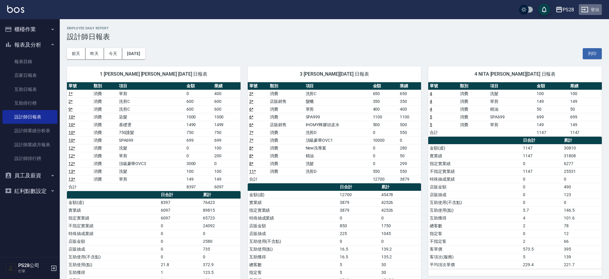
click at [593, 12] on button "登出" at bounding box center [590, 9] width 23 height 11
